Goal: Check status: Check status

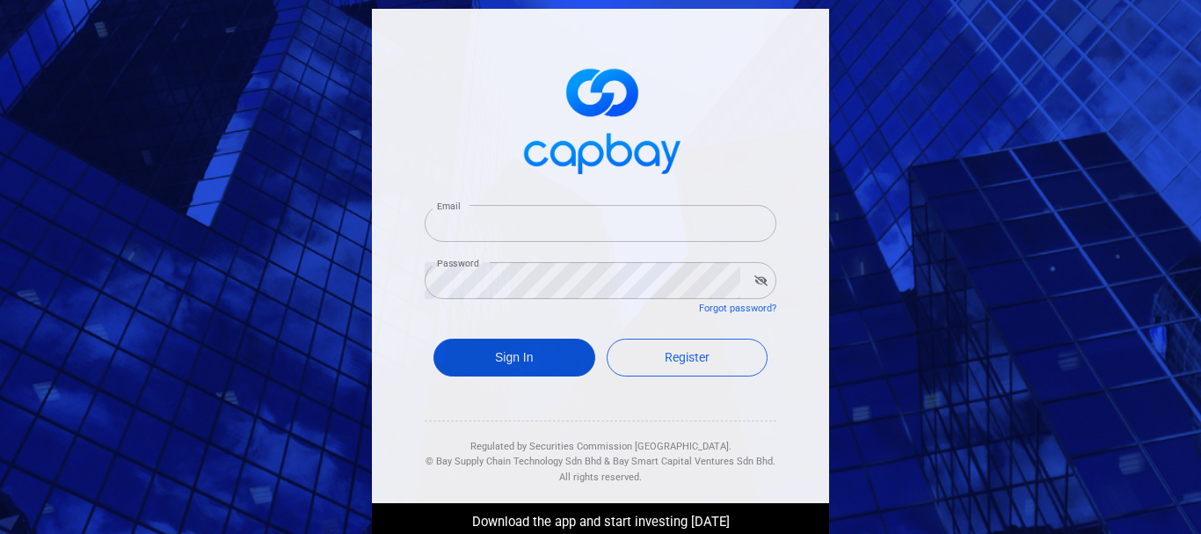
type input "[EMAIL_ADDRESS][DOMAIN_NAME]"
click at [508, 356] on button "Sign In" at bounding box center [514, 357] width 162 height 38
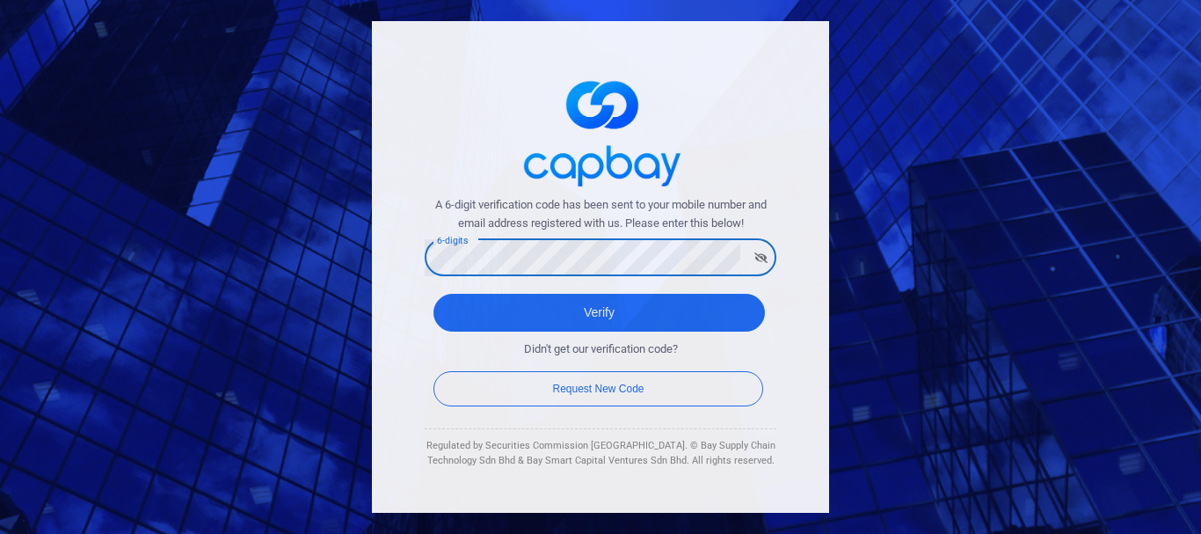
click at [433, 294] on button "Verify" at bounding box center [598, 313] width 331 height 38
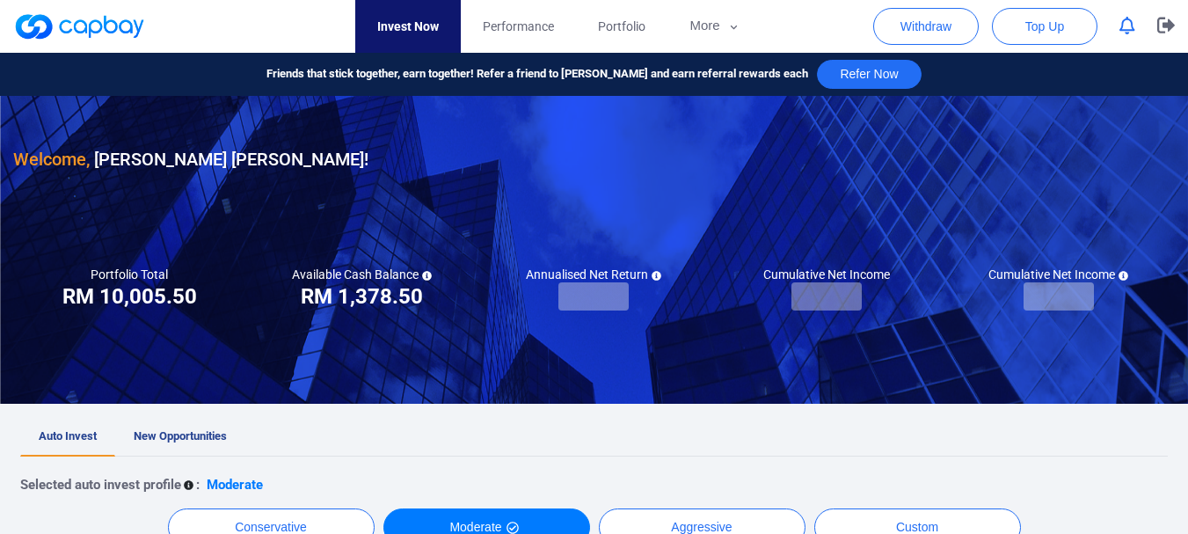
checkbox input "true"
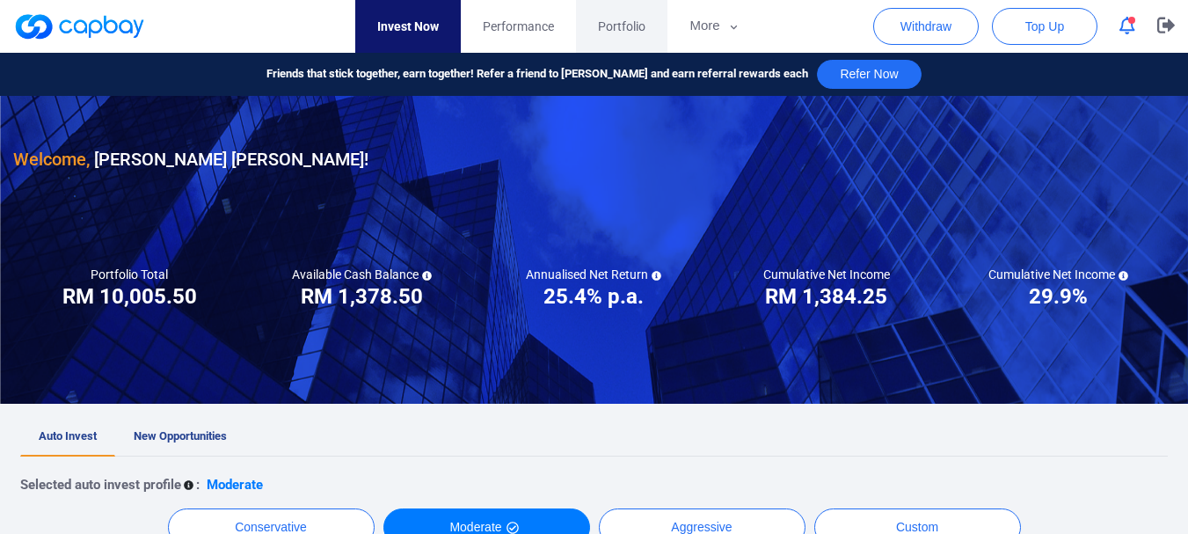
click at [589, 33] on link "Portfolio" at bounding box center [621, 26] width 91 height 53
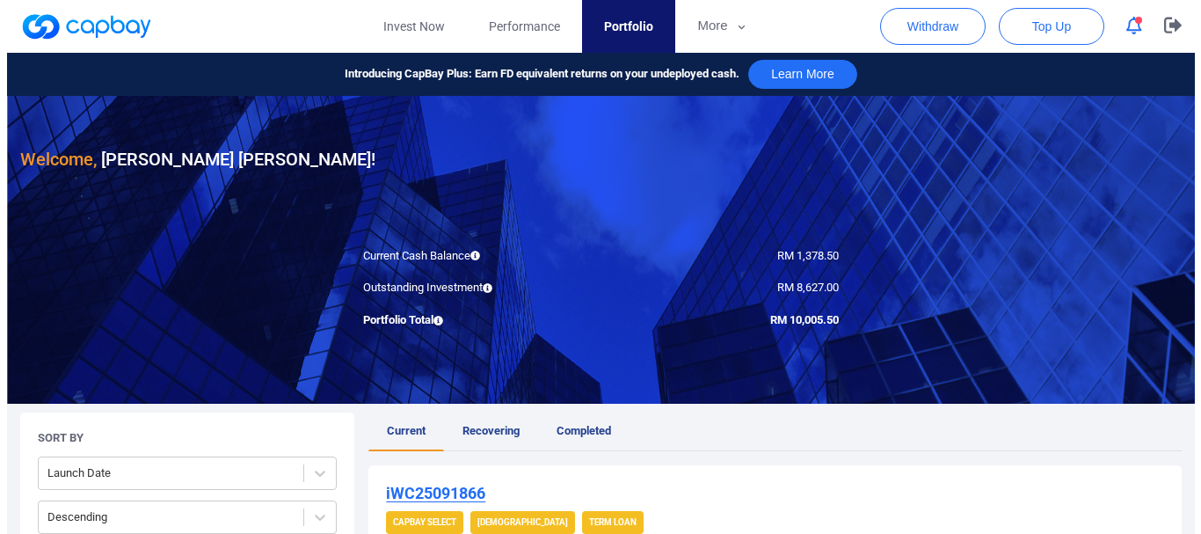
scroll to position [440, 0]
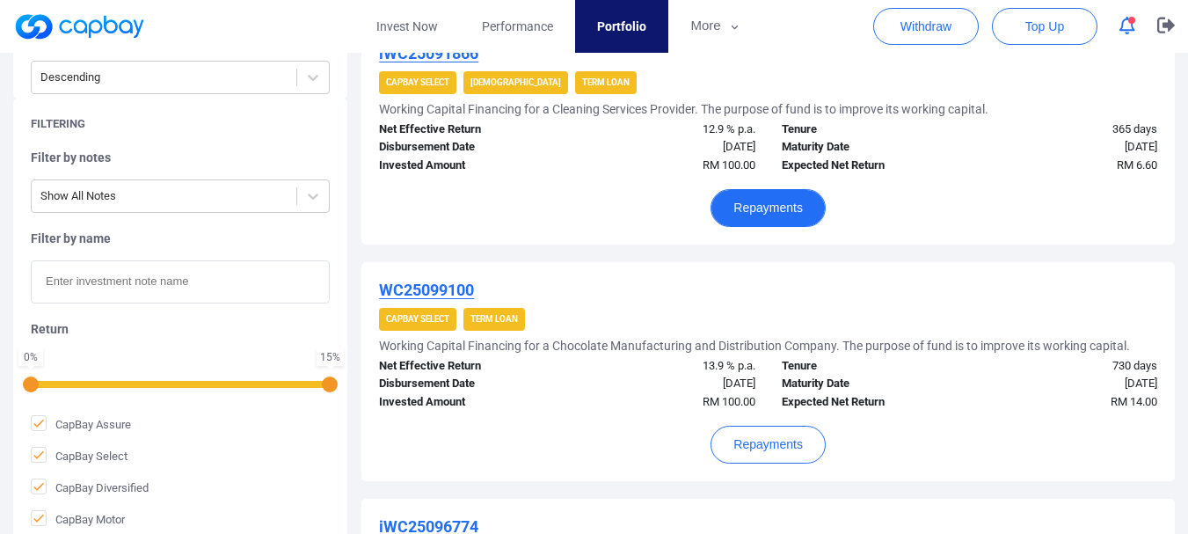
click at [735, 207] on button "Repayments" at bounding box center [767, 208] width 115 height 38
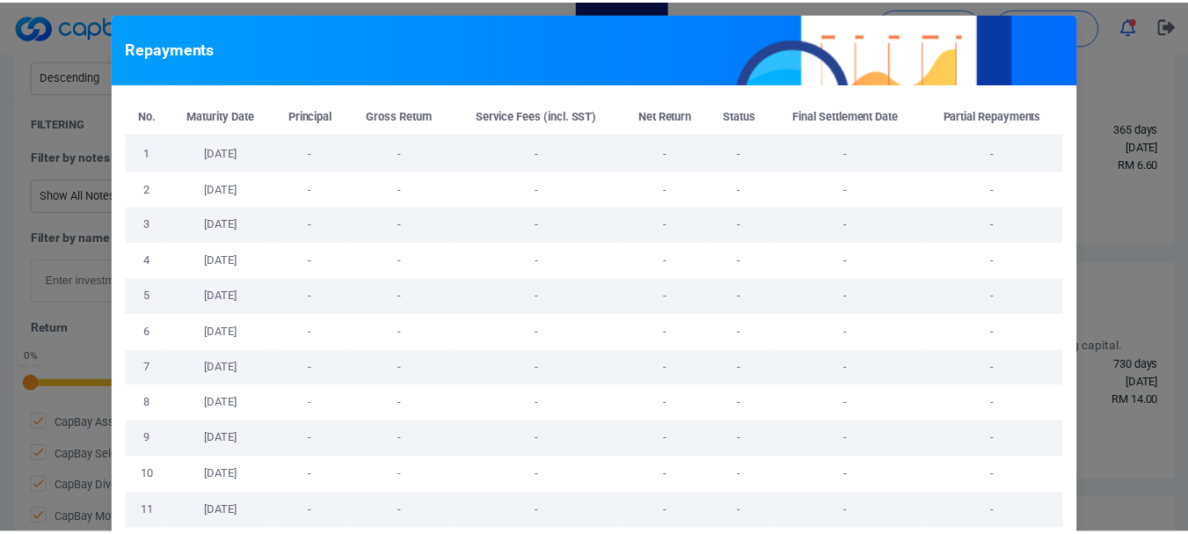
scroll to position [113, 0]
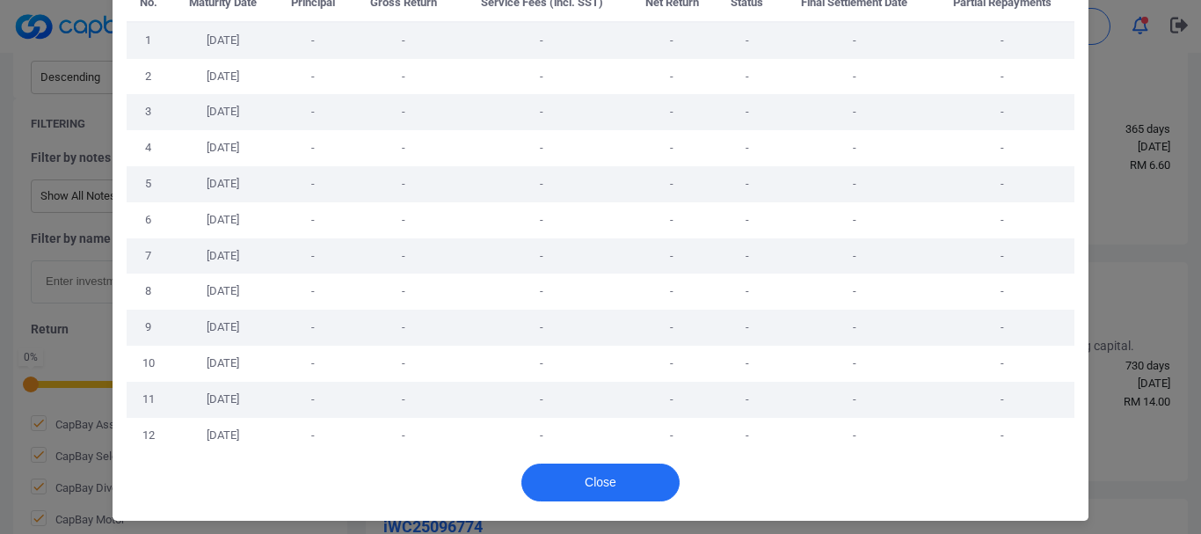
click at [1096, 306] on div "Repayments No. Maturity Date Principal Gross Return Service Fees (incl. SST) Ne…" at bounding box center [600, 267] width 1201 height 534
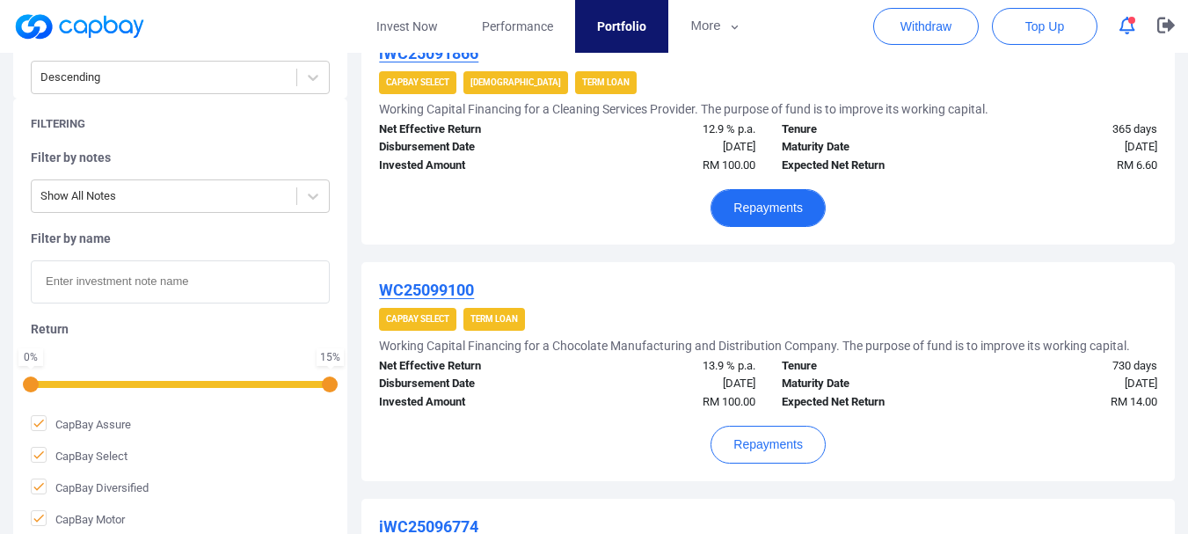
scroll to position [0, 0]
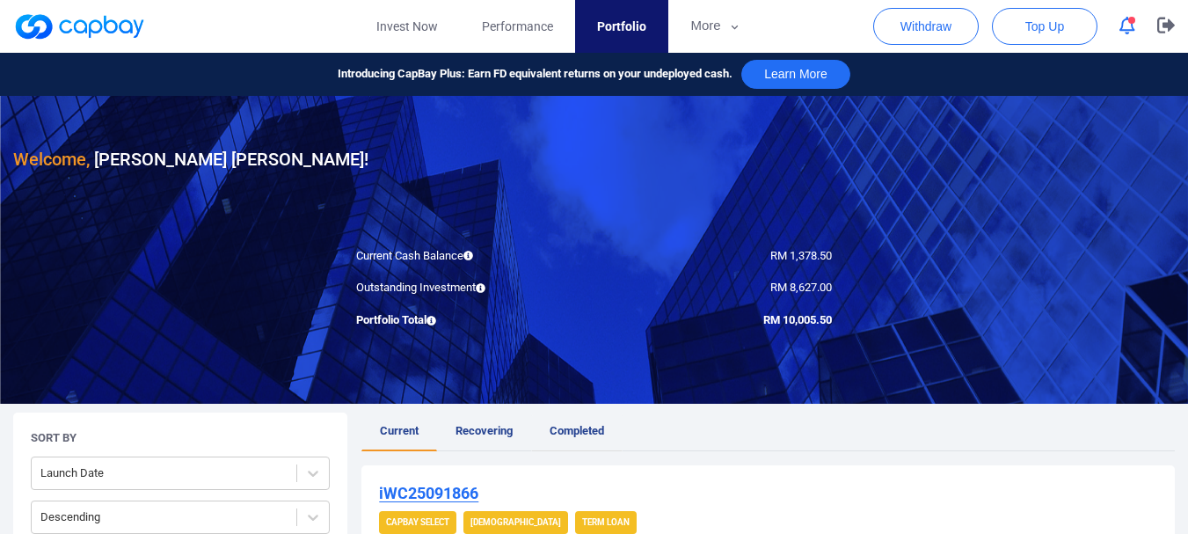
click at [566, 433] on span "Completed" at bounding box center [576, 430] width 55 height 13
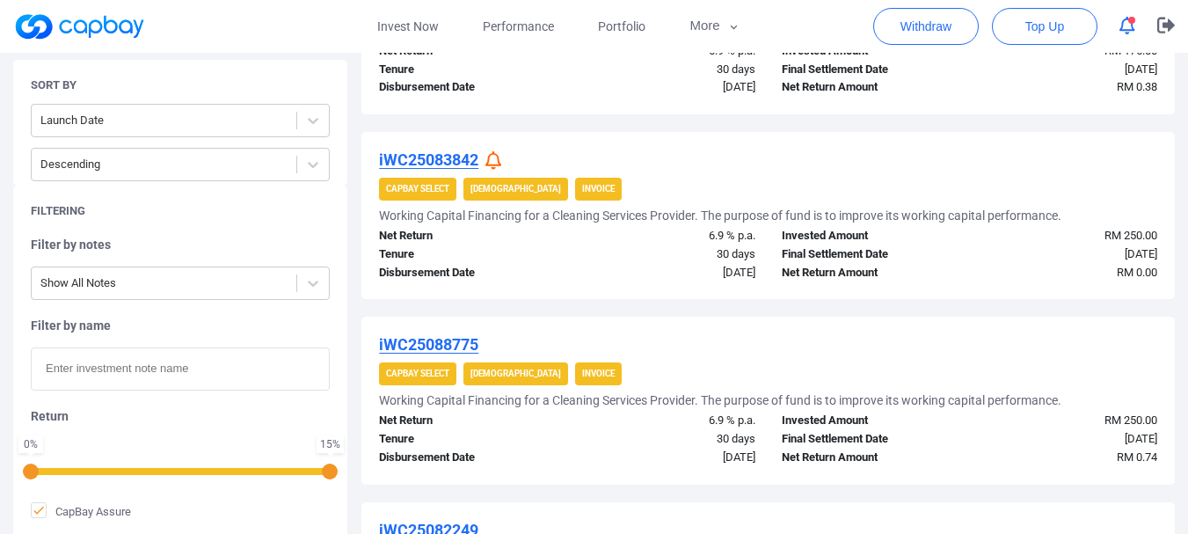
scroll to position [840, 0]
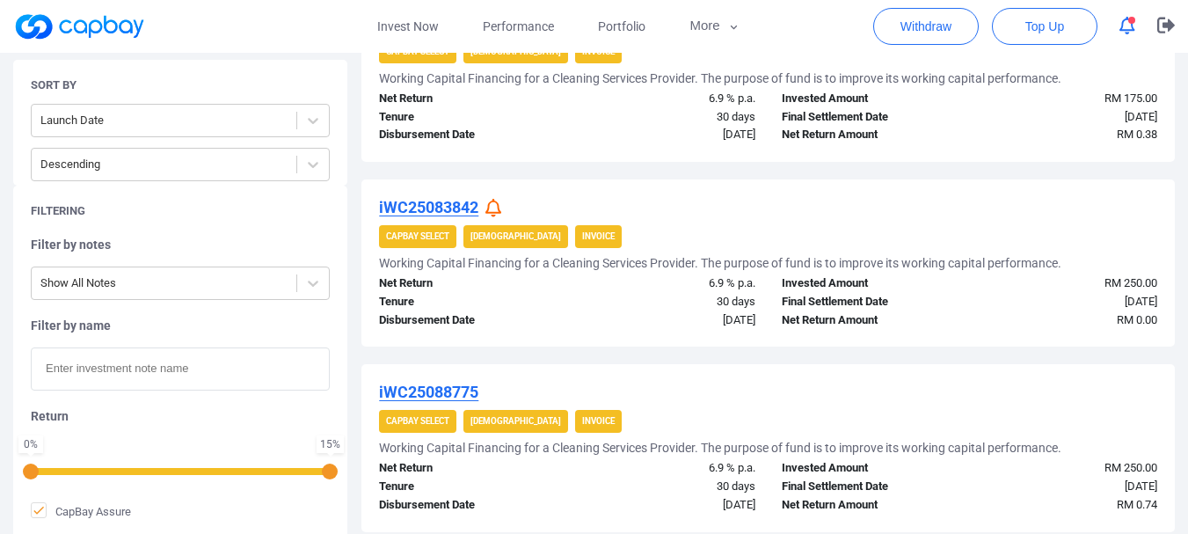
click at [488, 207] on div "iWC25083842" at bounding box center [768, 207] width 778 height 21
click at [491, 210] on icon at bounding box center [493, 208] width 16 height 18
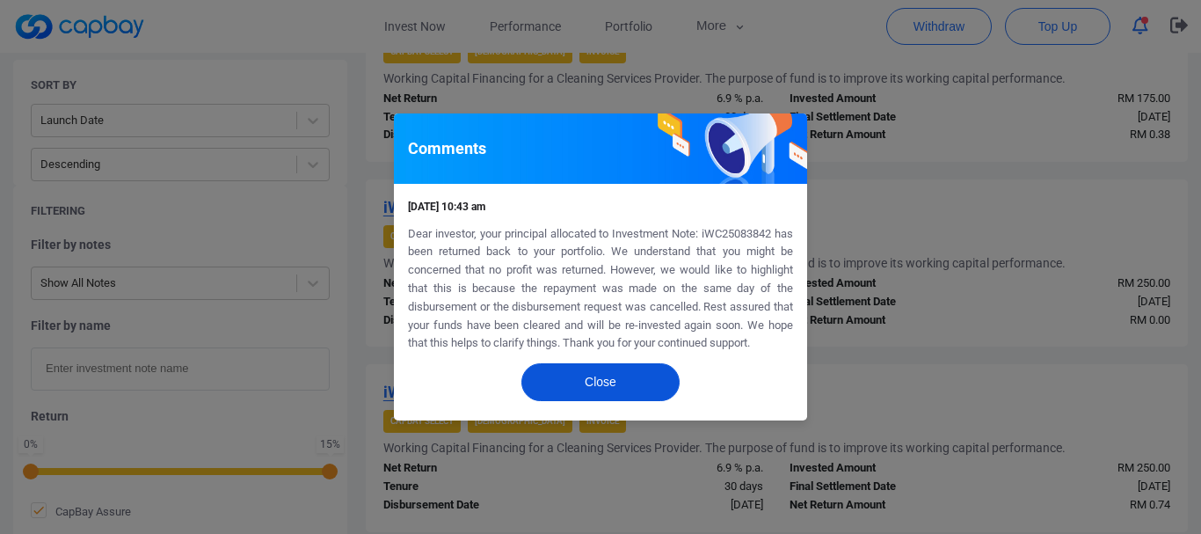
click at [623, 377] on button "Close" at bounding box center [600, 382] width 158 height 38
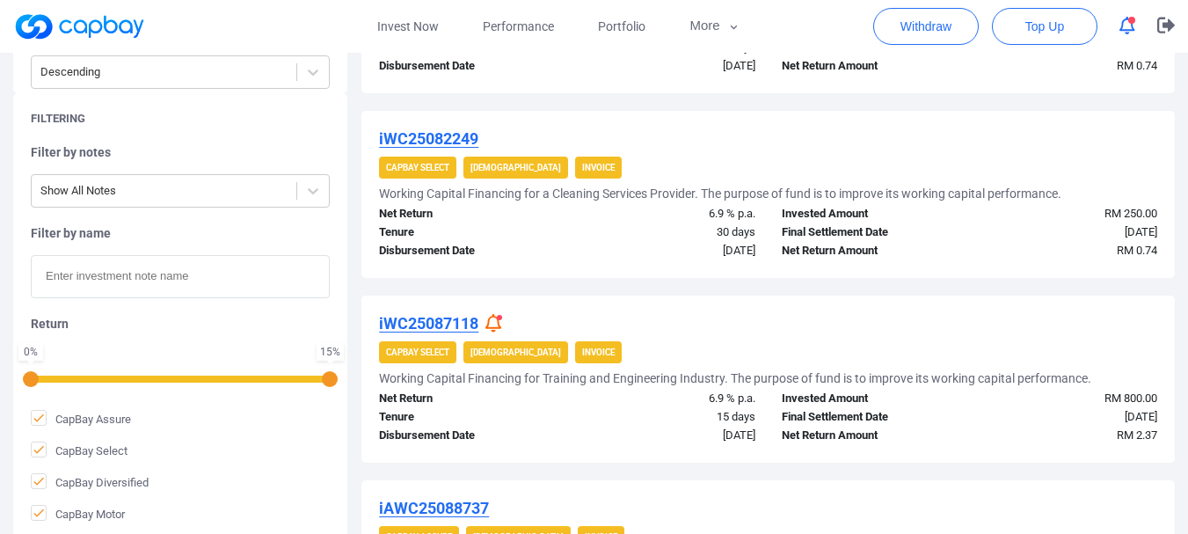
scroll to position [1300, 0]
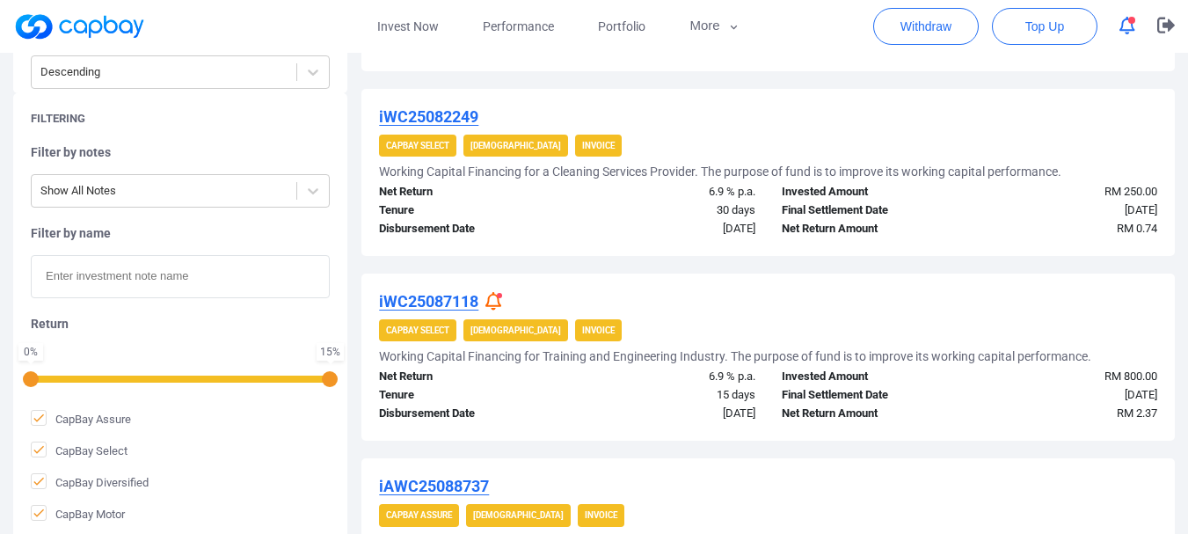
click at [499, 302] on icon at bounding box center [493, 301] width 16 height 18
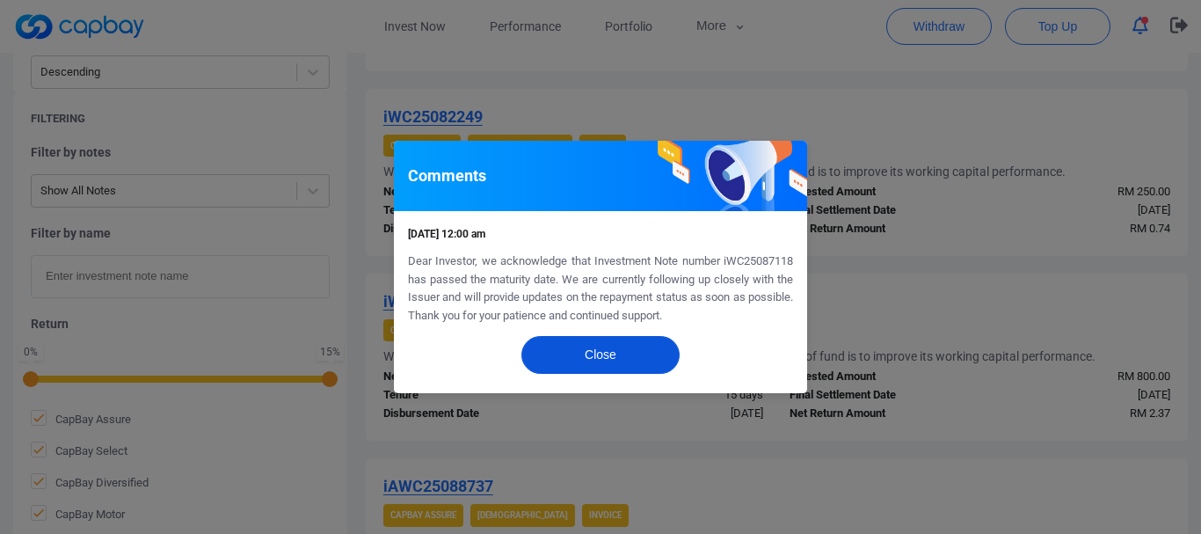
click at [549, 359] on button "Close" at bounding box center [600, 355] width 158 height 38
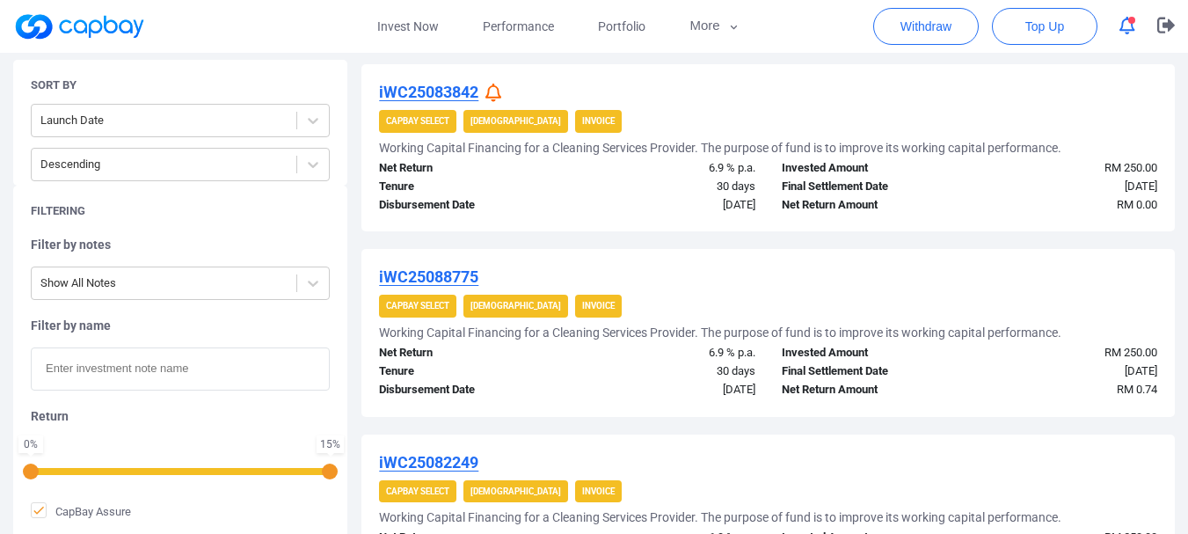
scroll to position [0, 0]
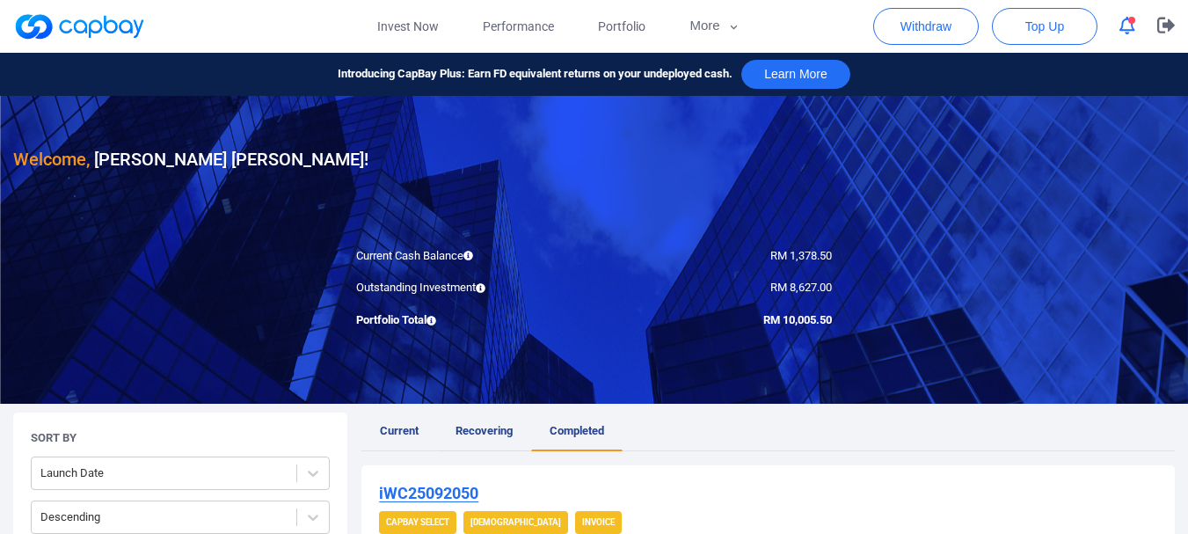
click at [438, 431] on link "Recovering" at bounding box center [484, 431] width 94 height 39
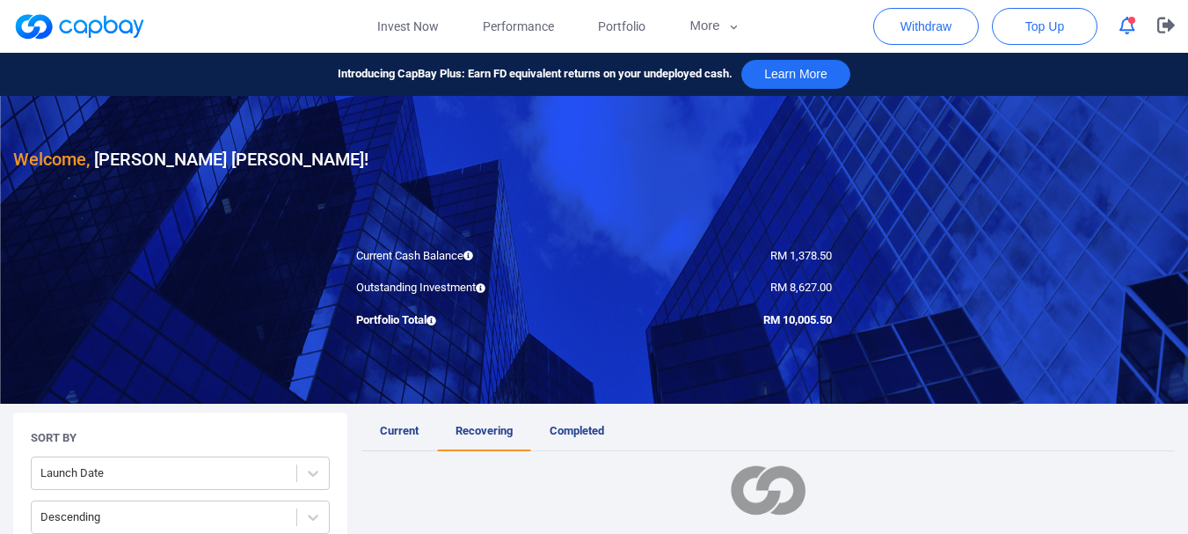
click at [421, 426] on link "Current" at bounding box center [399, 431] width 76 height 39
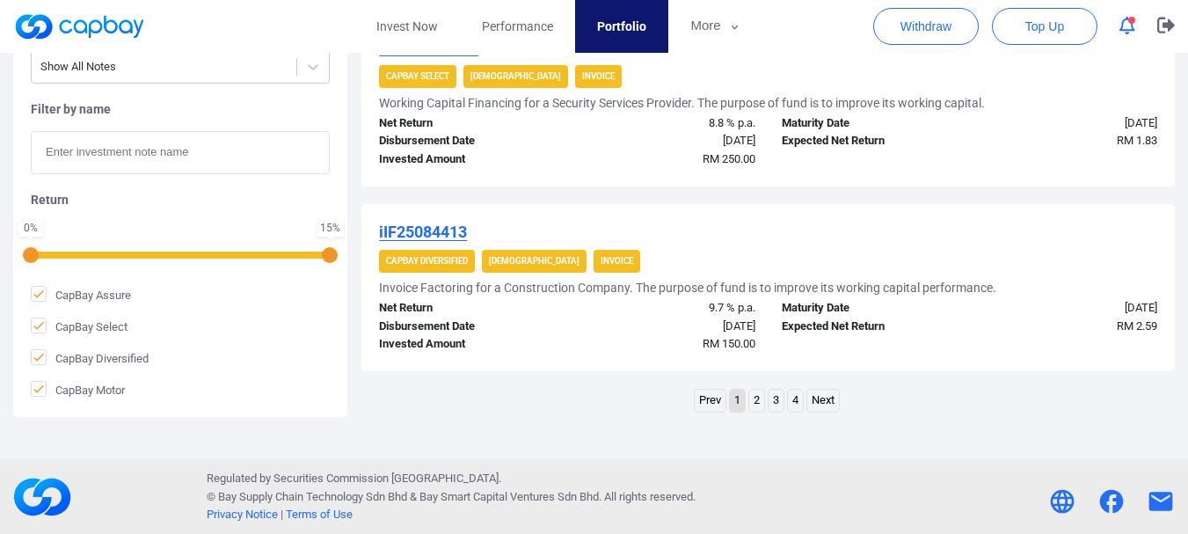
scroll to position [2080, 0]
click at [794, 402] on link "4" at bounding box center [795, 400] width 15 height 22
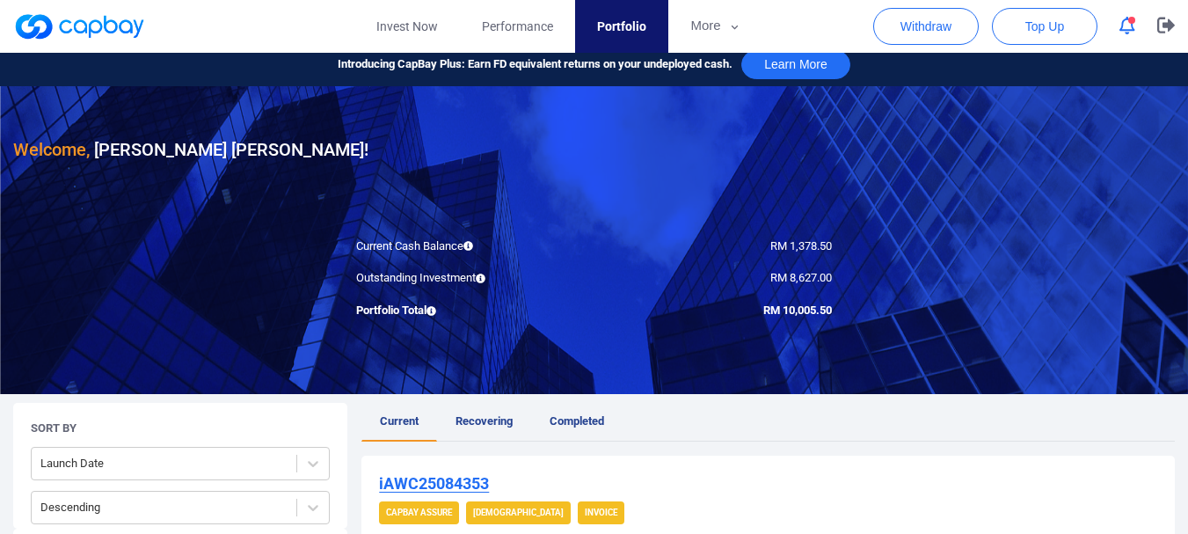
scroll to position [0, 0]
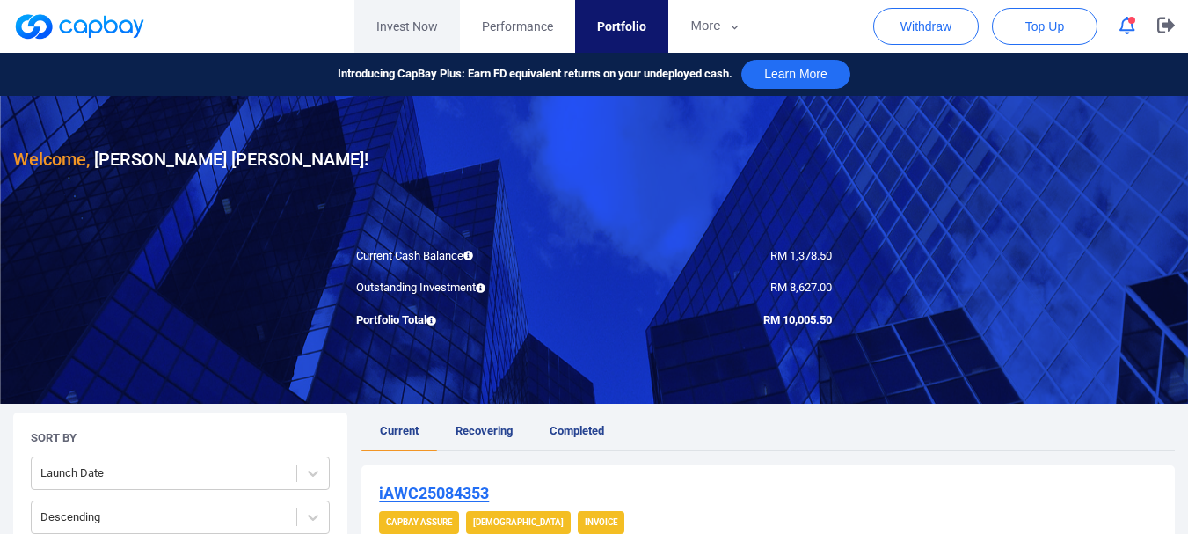
click at [436, 22] on link "Invest Now" at bounding box center [407, 26] width 106 height 53
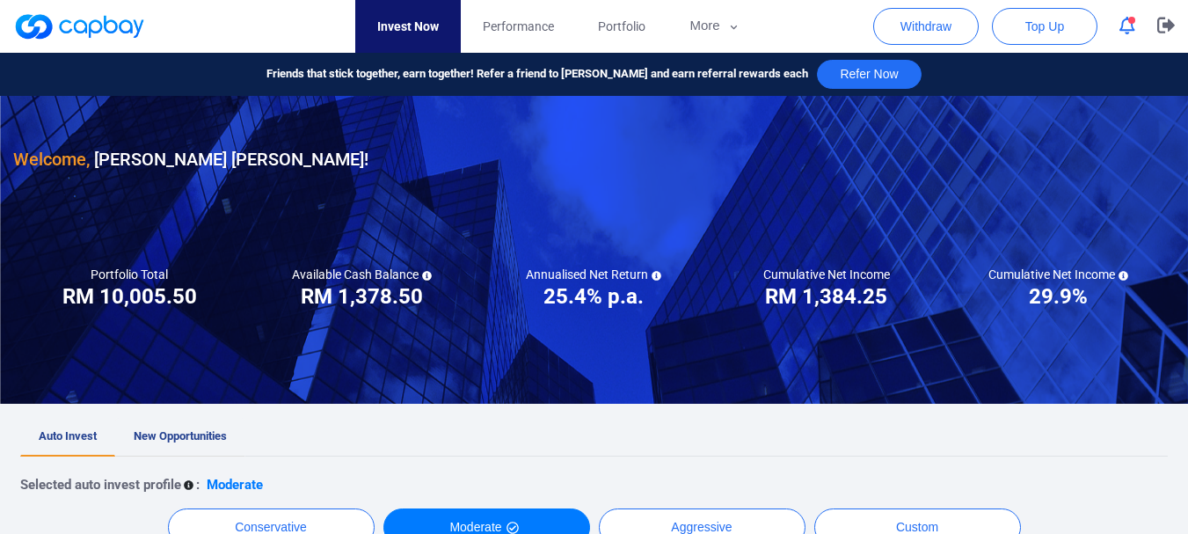
click at [211, 431] on span "New Opportunities" at bounding box center [180, 435] width 93 height 13
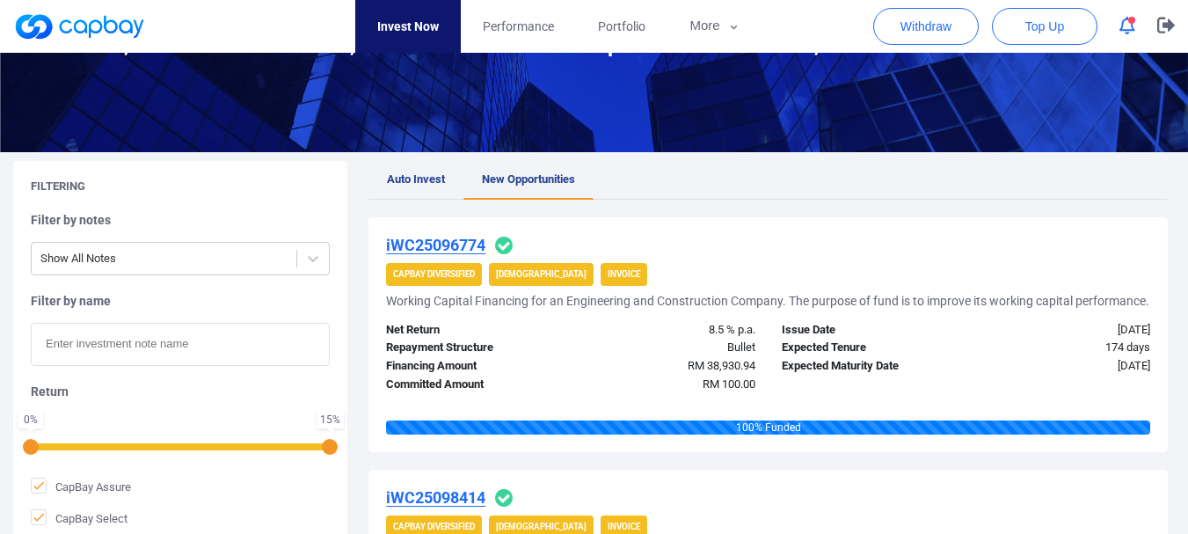
scroll to position [199, 0]
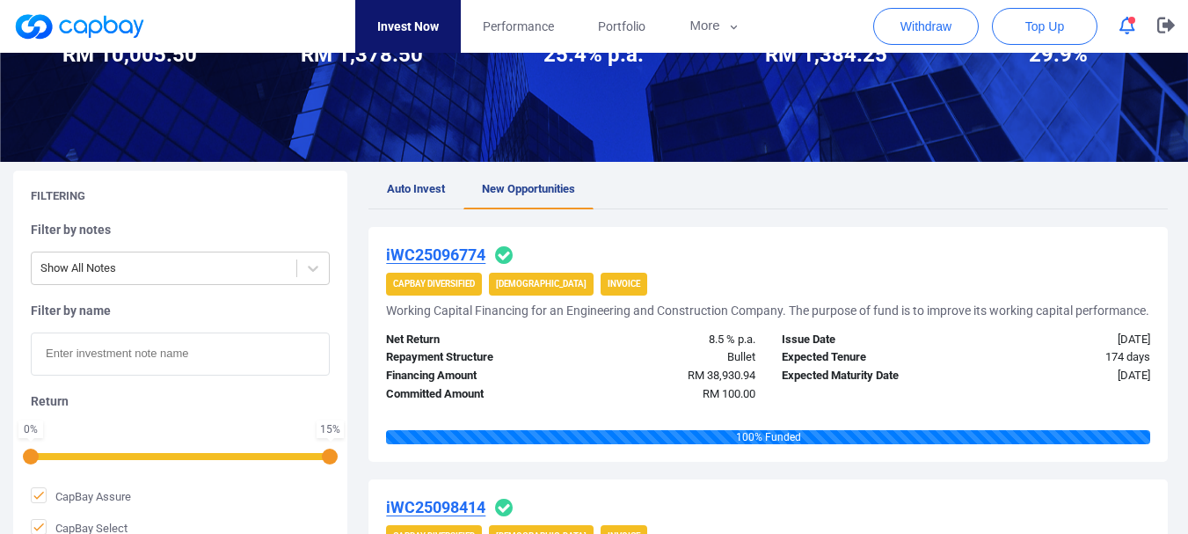
click at [389, 182] on span "Auto Invest" at bounding box center [416, 188] width 58 height 13
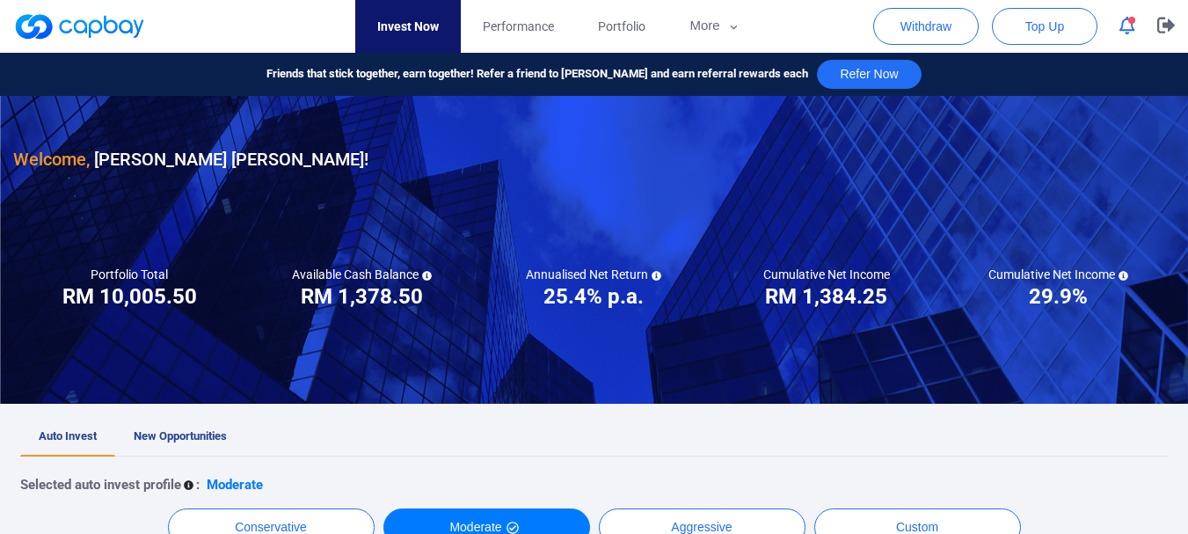
scroll to position [440, 0]
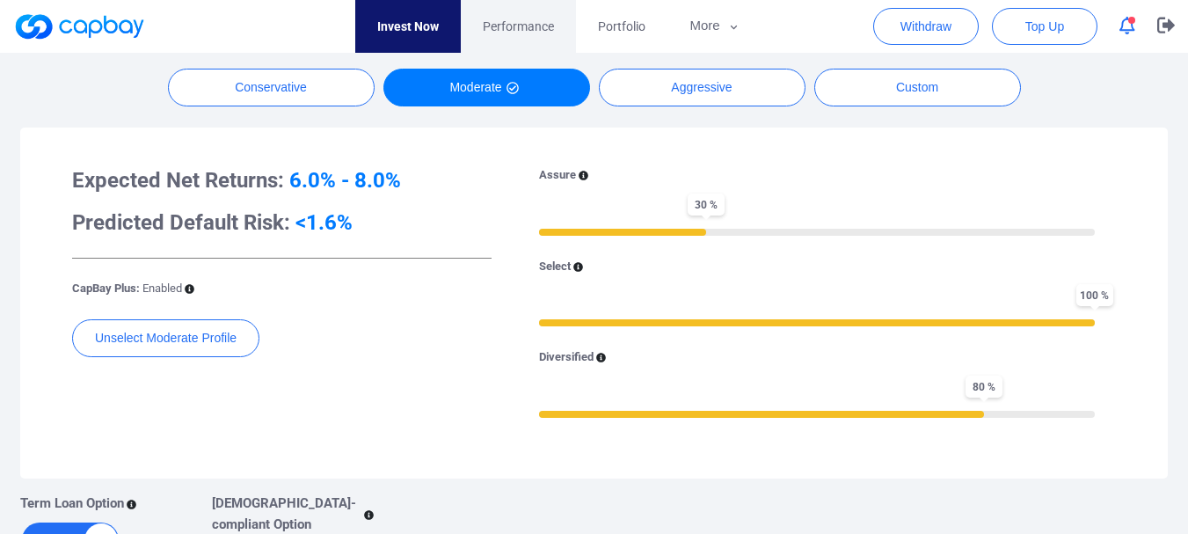
click at [533, 19] on span "Performance" at bounding box center [518, 26] width 71 height 19
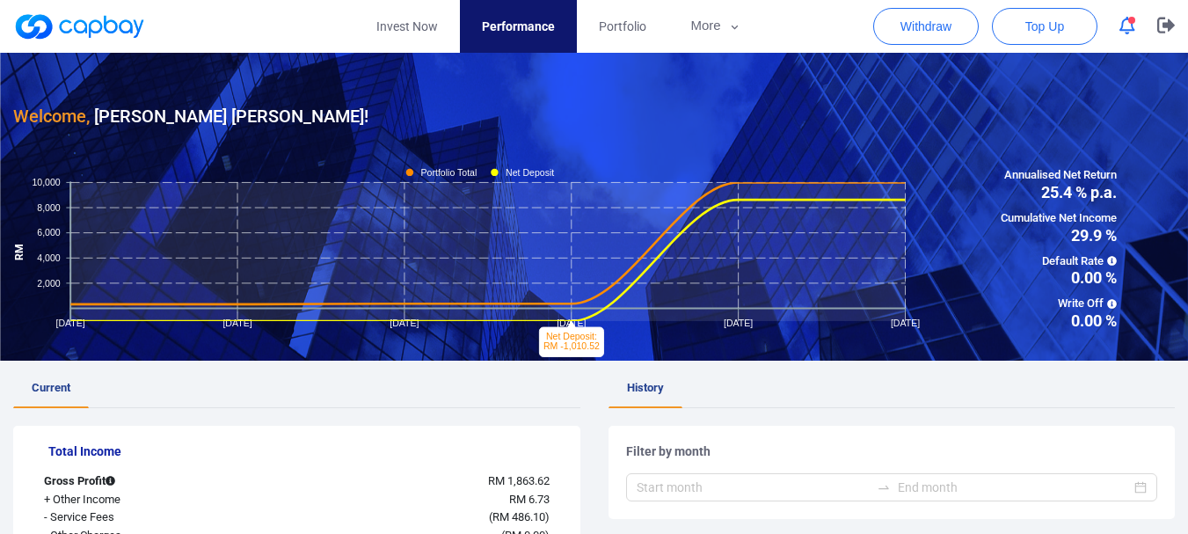
scroll to position [440, 0]
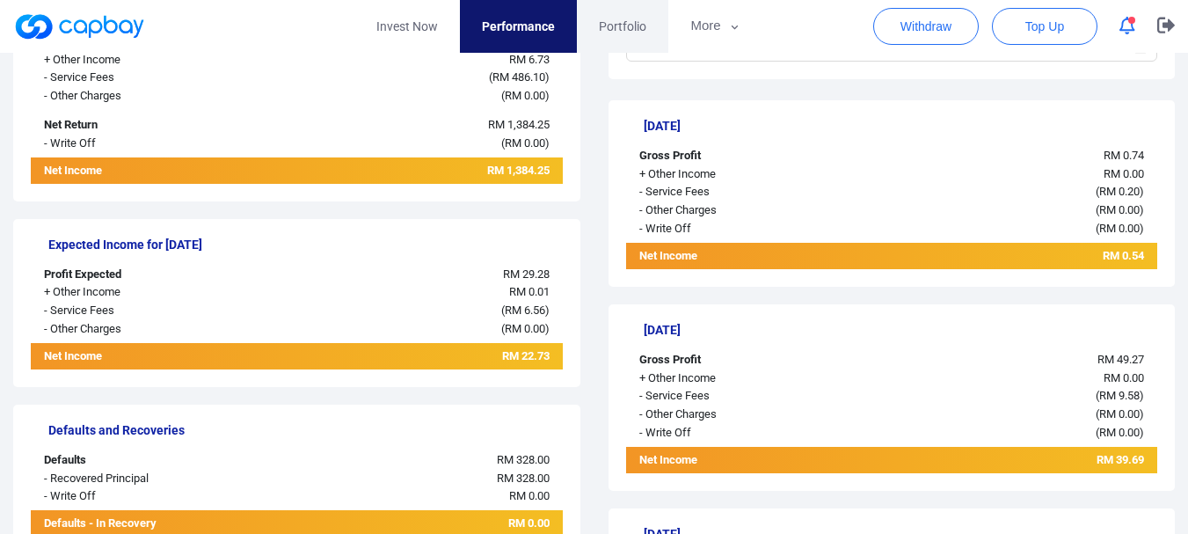
click at [627, 21] on span "Portfolio" at bounding box center [622, 26] width 47 height 19
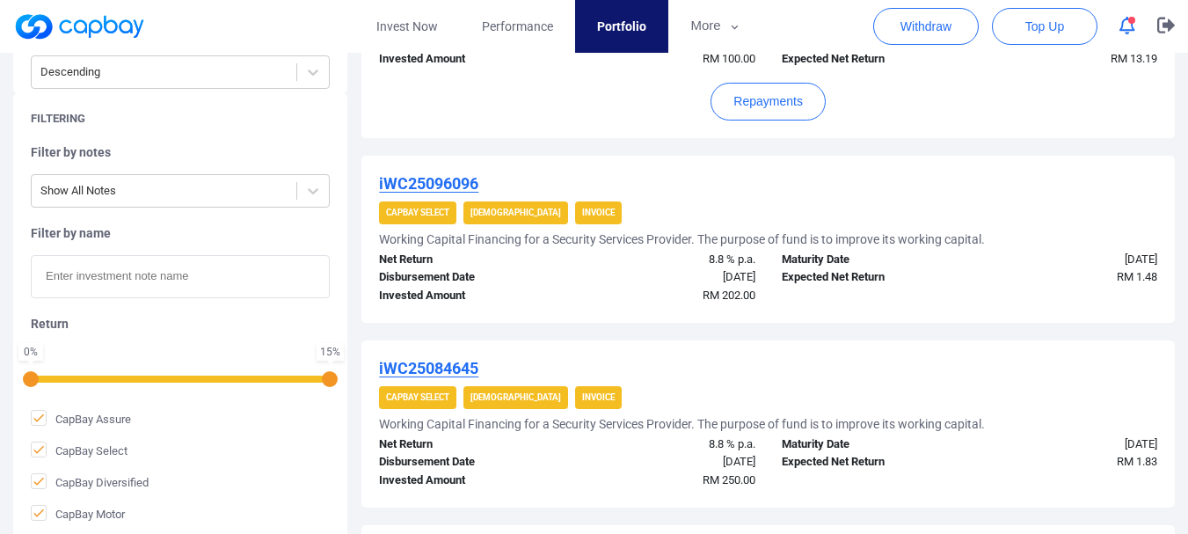
scroll to position [2080, 0]
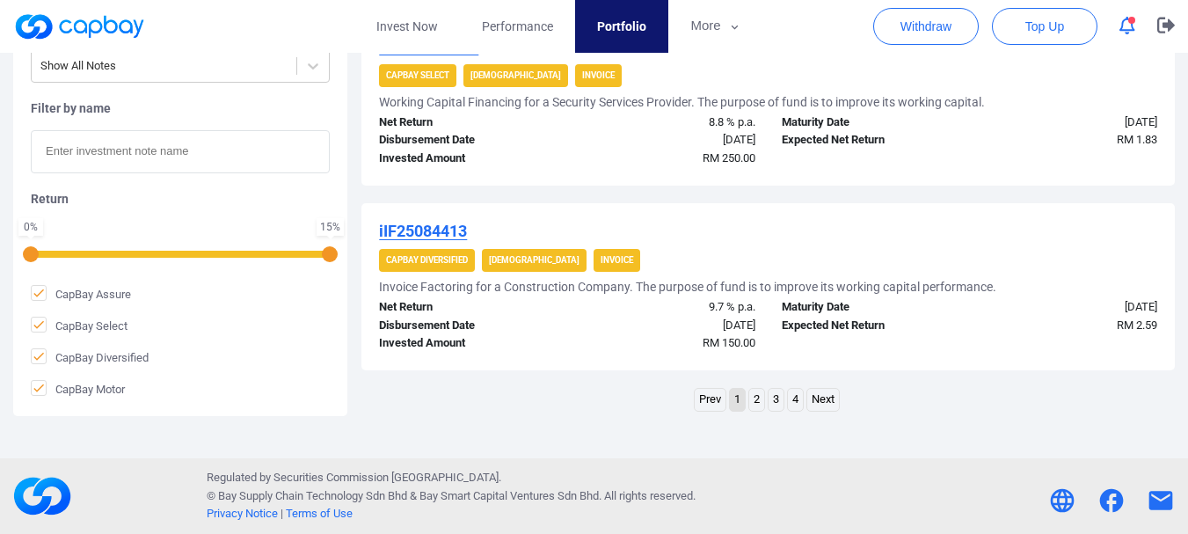
click at [797, 396] on link "4" at bounding box center [795, 400] width 15 height 22
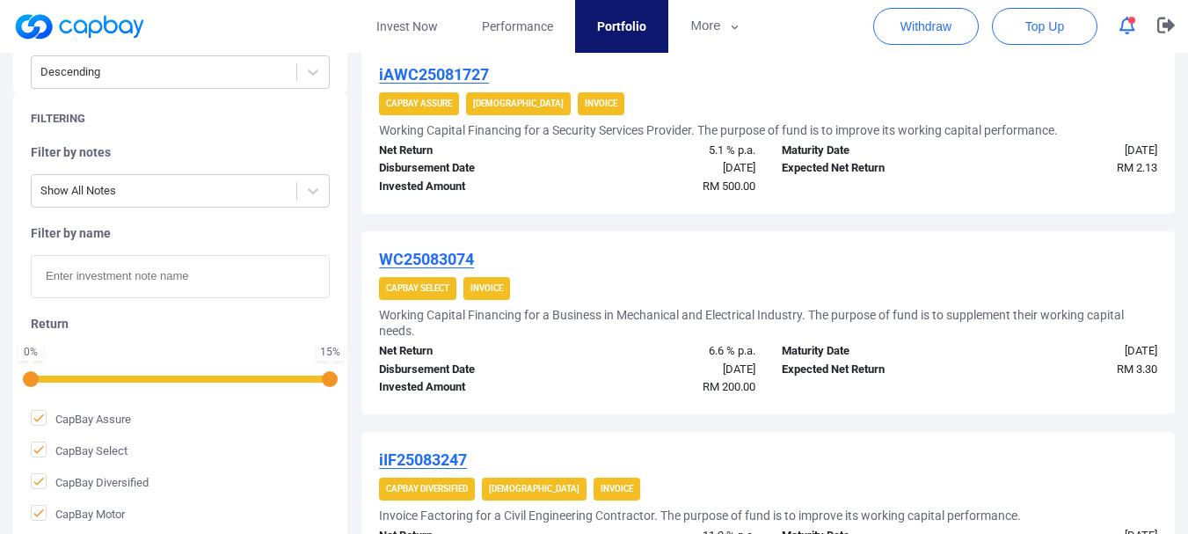
scroll to position [1016, 0]
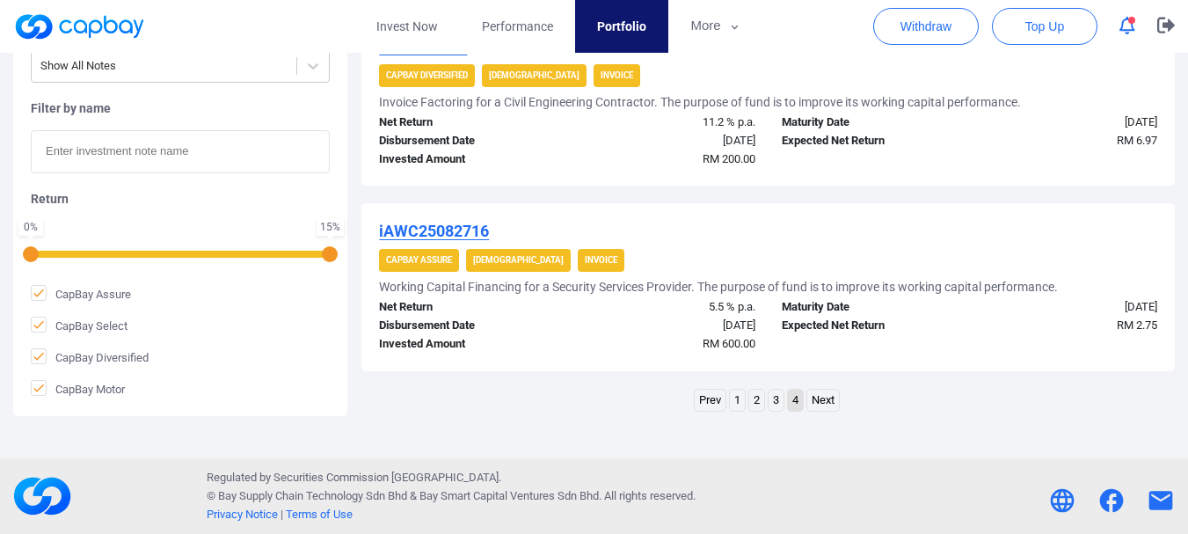
click at [765, 396] on ul "Prev 1 2 3 4 Next" at bounding box center [768, 403] width 149 height 28
click at [753, 397] on link "2" at bounding box center [756, 400] width 15 height 22
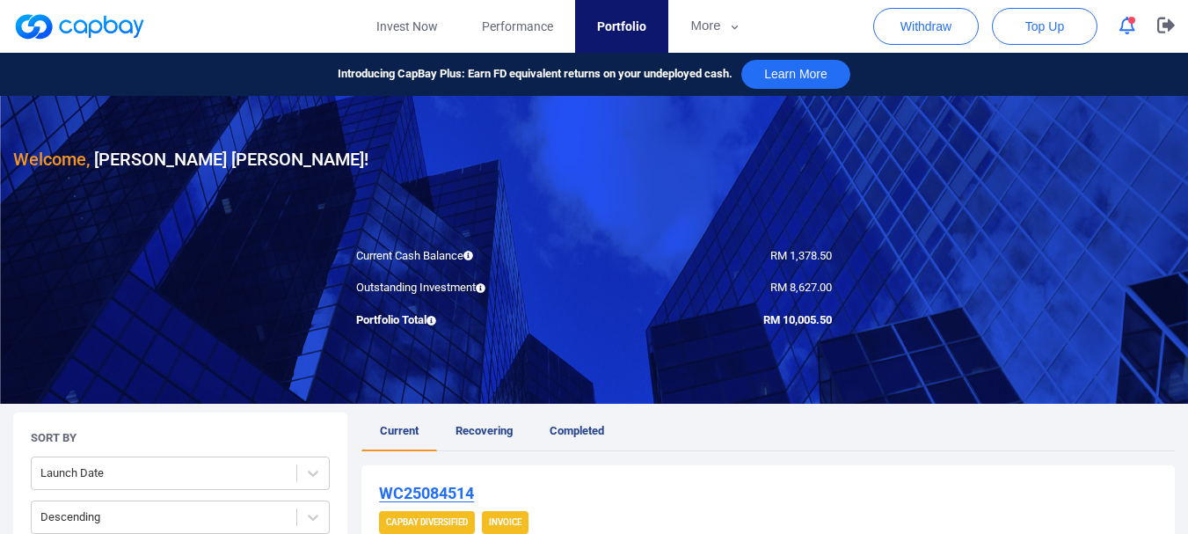
scroll to position [440, 0]
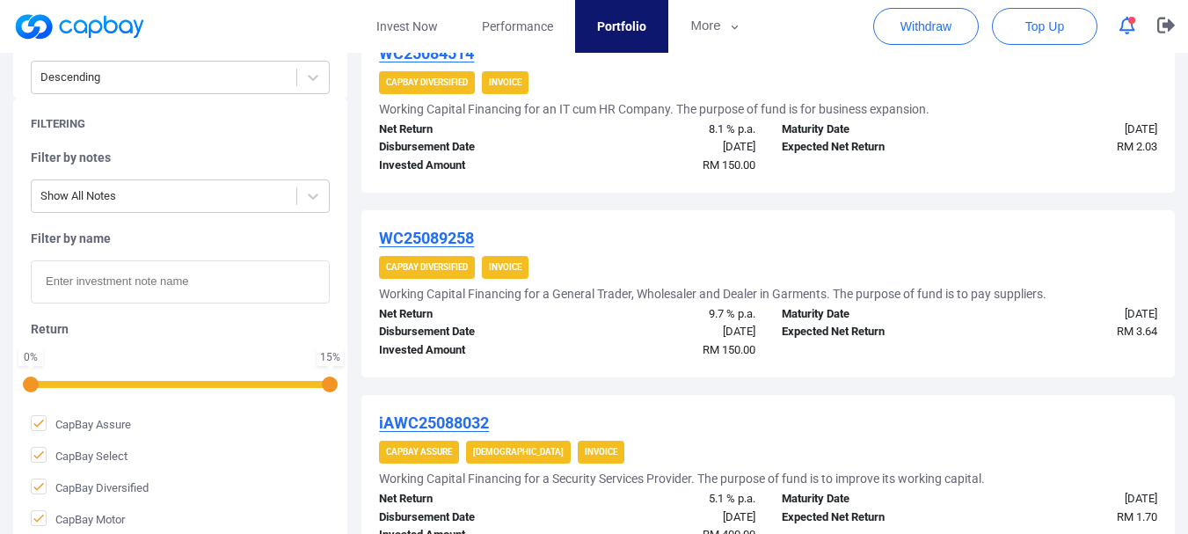
click at [1124, 30] on icon "button" at bounding box center [1127, 26] width 16 height 18
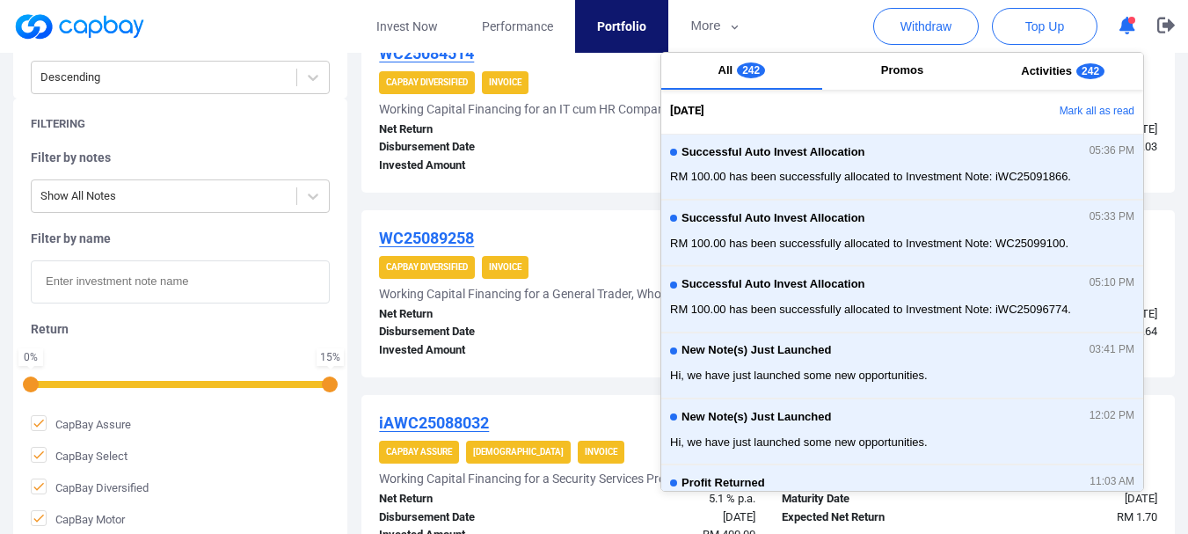
click at [1124, 30] on icon "button" at bounding box center [1127, 26] width 16 height 18
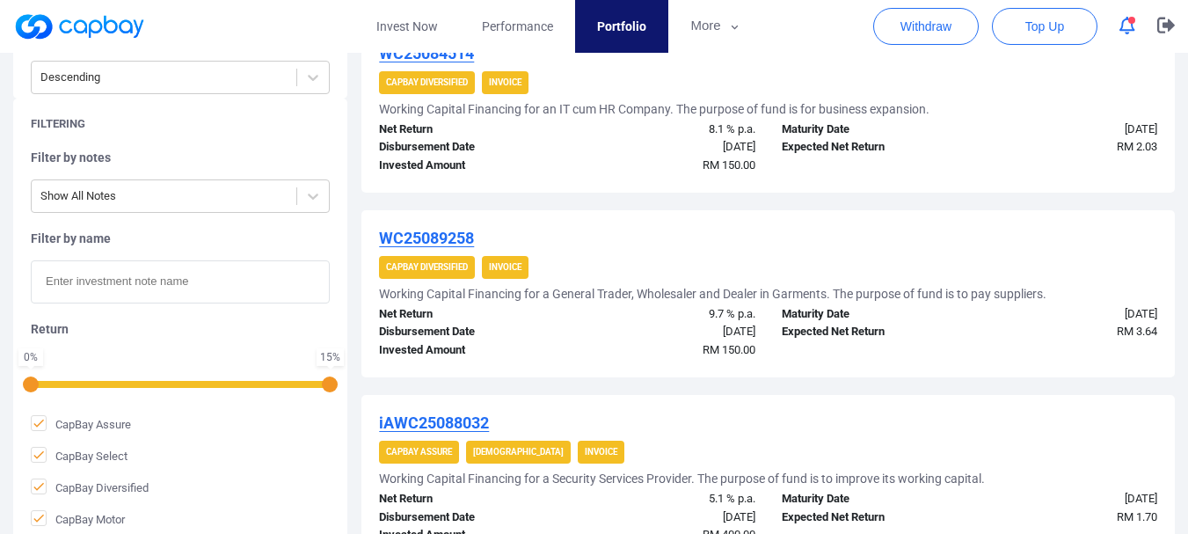
scroll to position [879, 0]
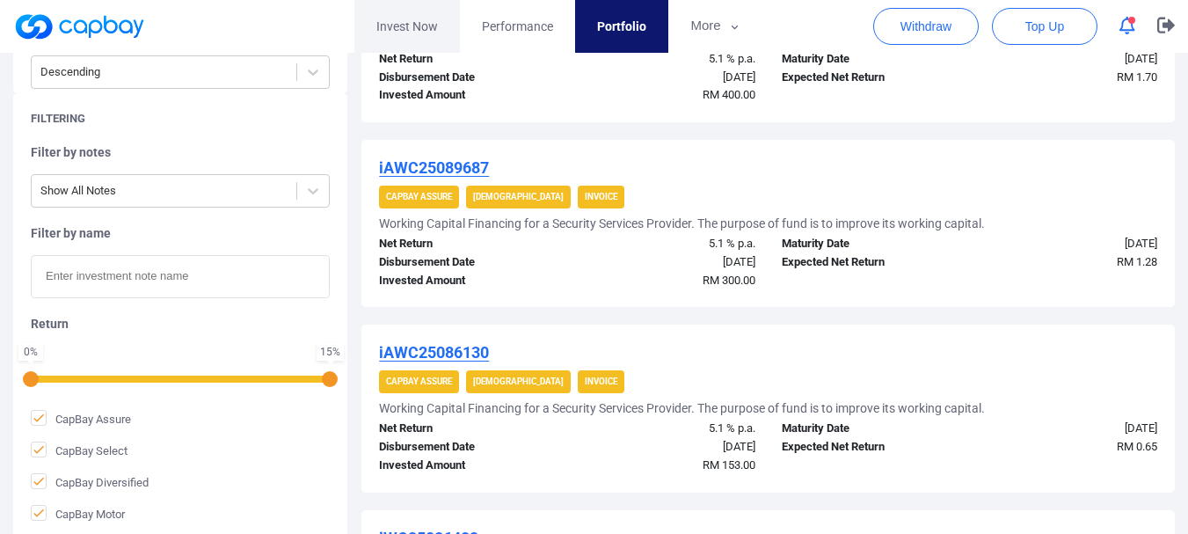
click at [407, 37] on link "Invest Now" at bounding box center [407, 26] width 106 height 53
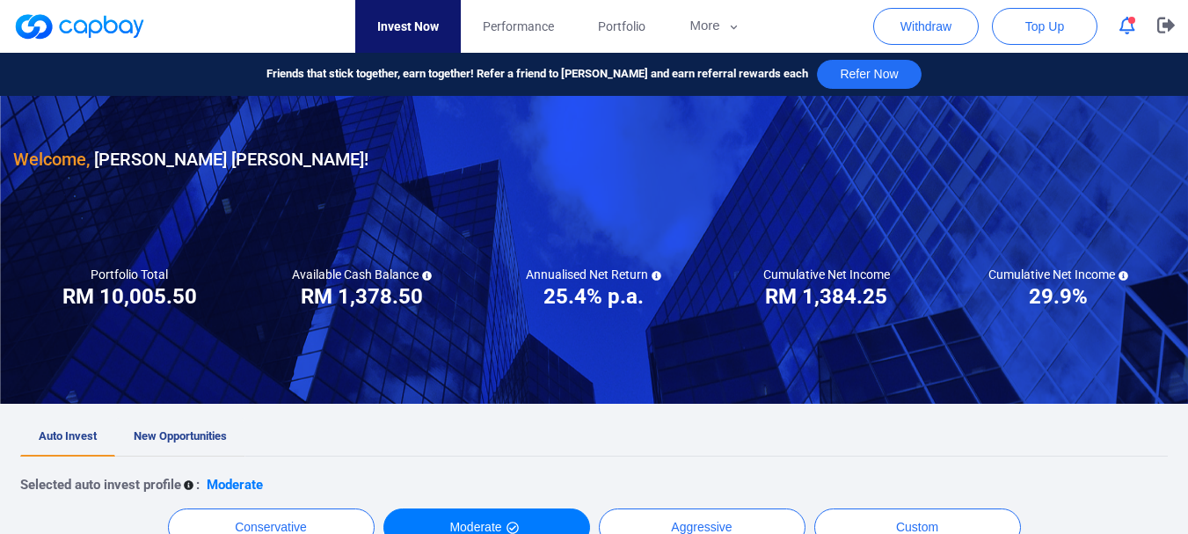
click at [215, 424] on link "New Opportunities" at bounding box center [180, 437] width 130 height 39
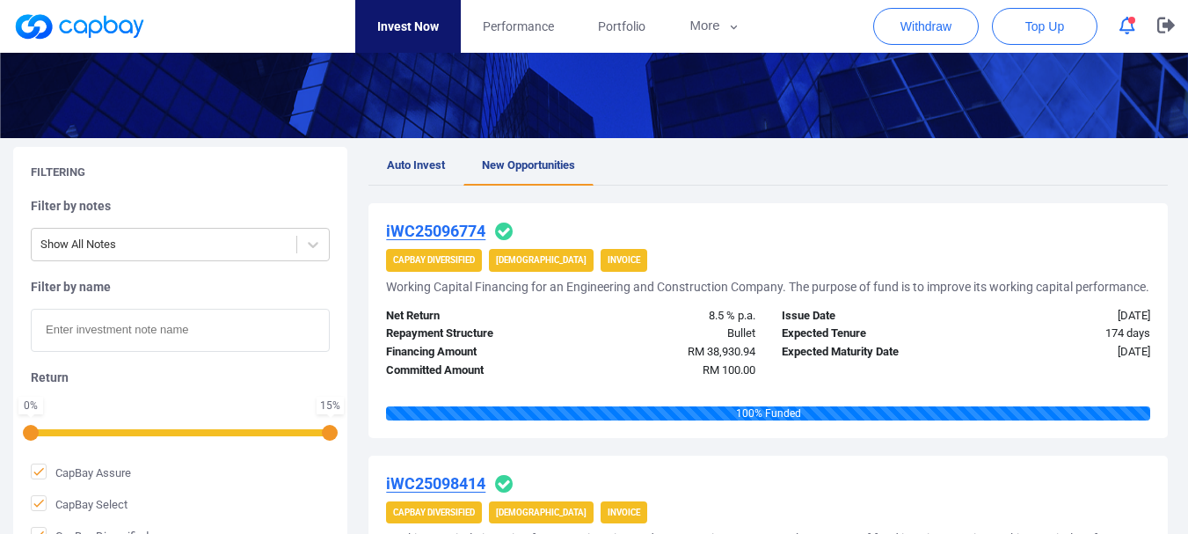
scroll to position [440, 0]
